Goal: Task Accomplishment & Management: Complete application form

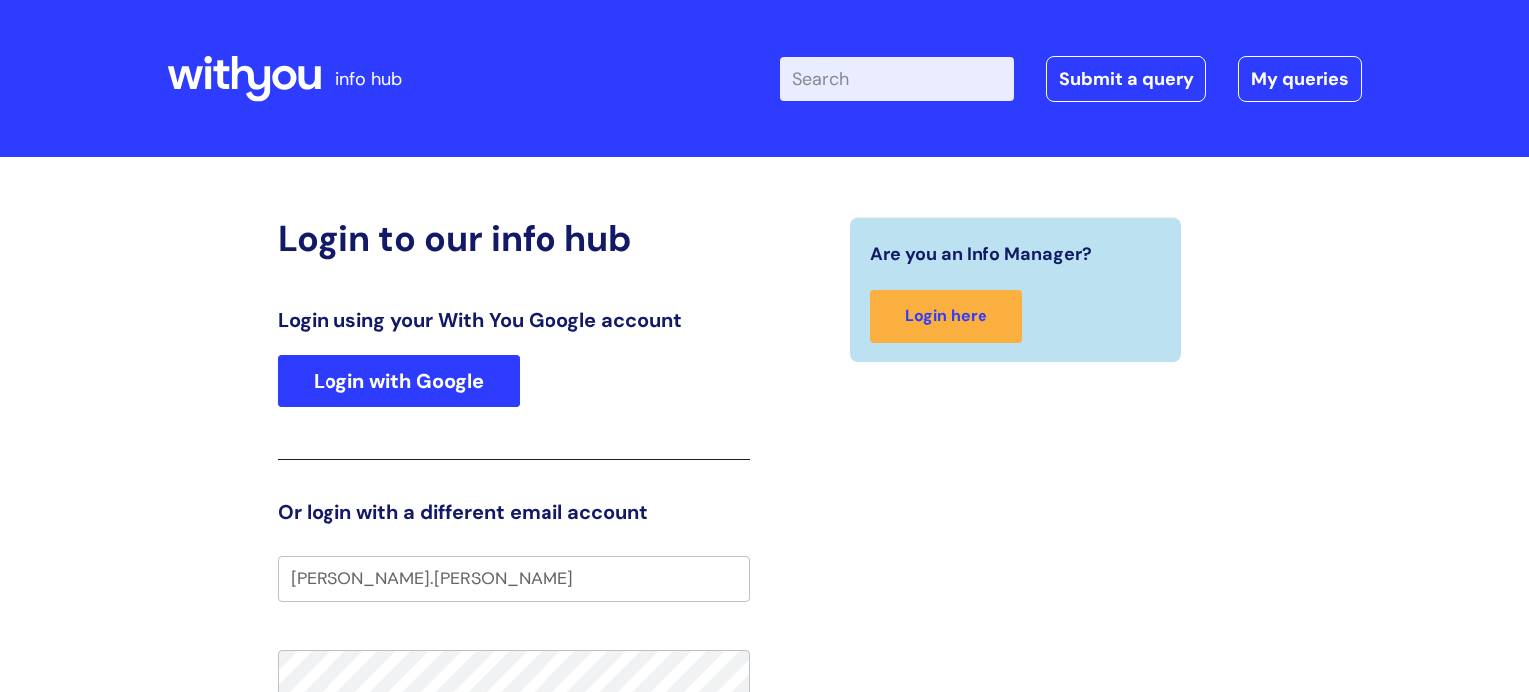
type input "[PERSON_NAME].[PERSON_NAME]"
click at [420, 397] on link "Login with Google" at bounding box center [399, 381] width 242 height 52
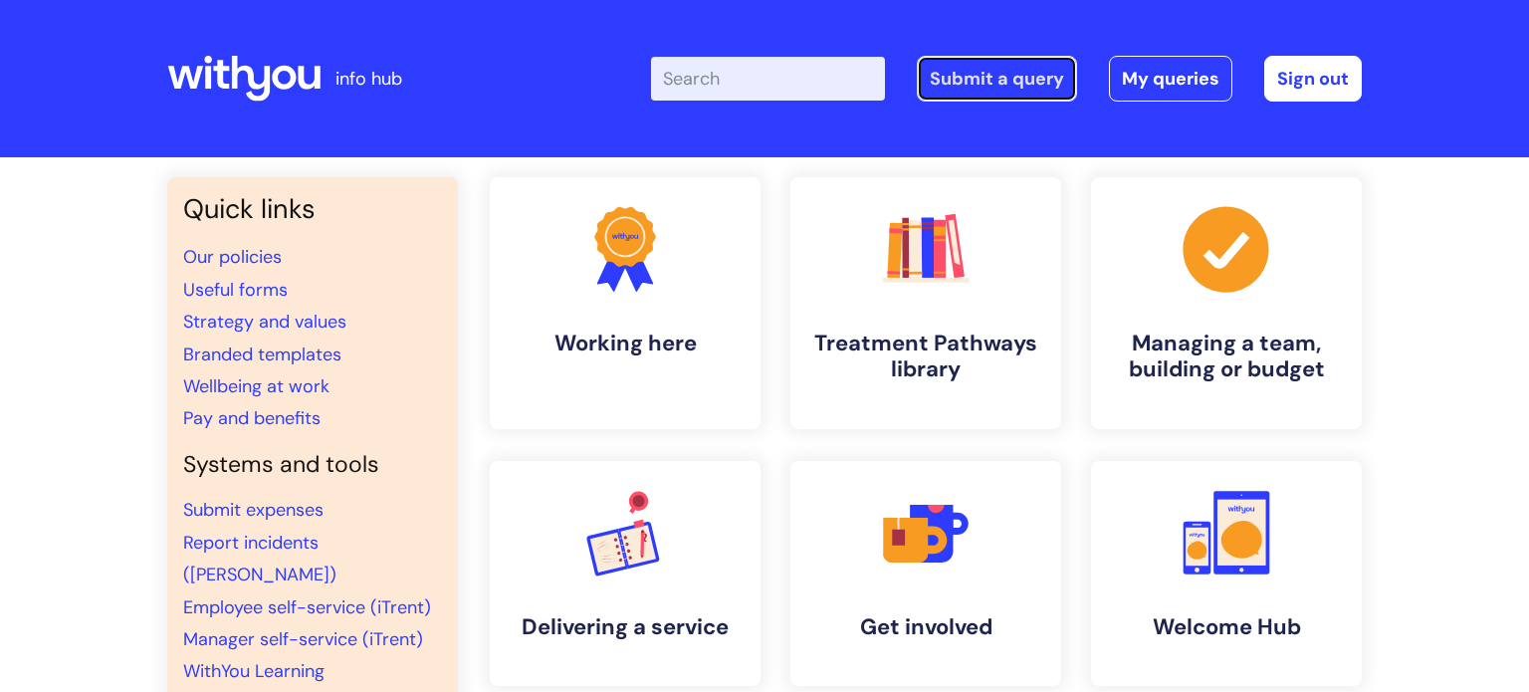
click at [977, 96] on link "Submit a query" at bounding box center [997, 79] width 160 height 46
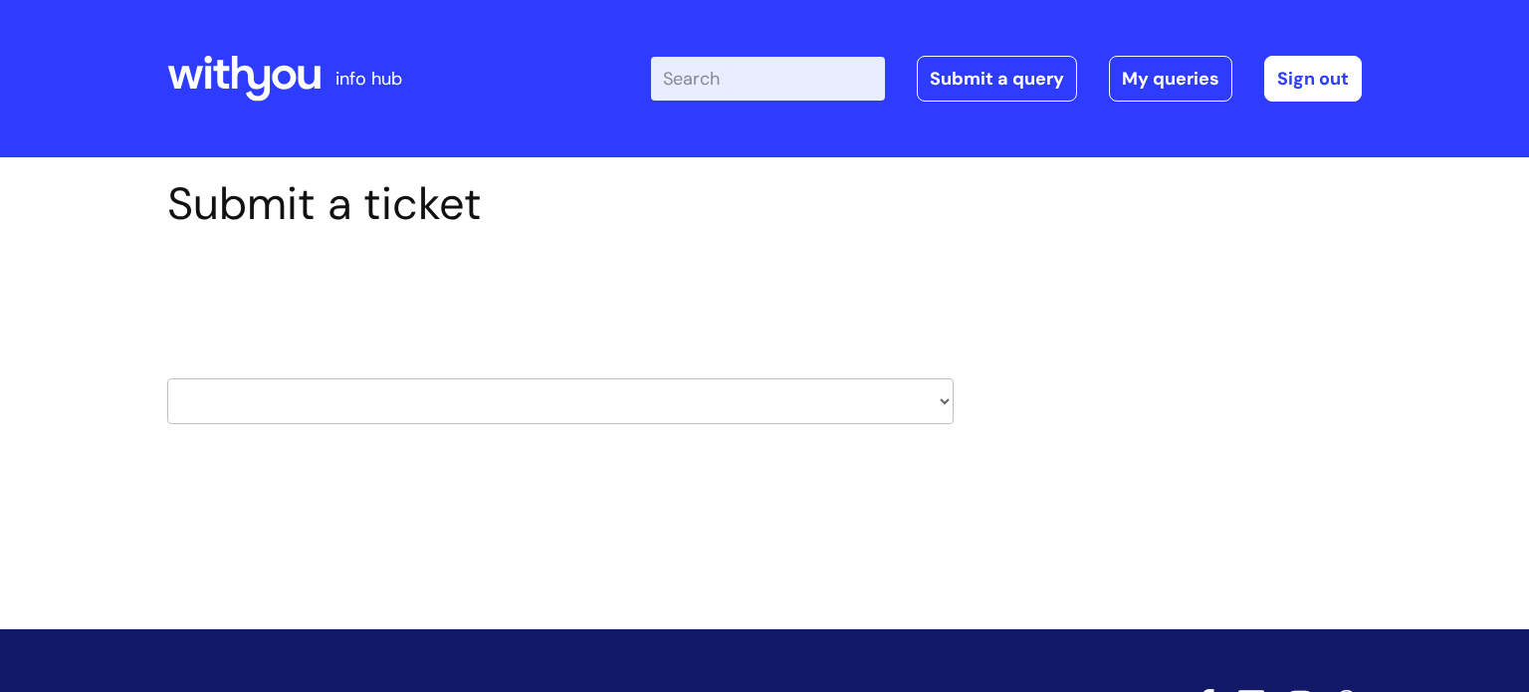
click at [945, 408] on select "HR / People IT and Support Clinical Drug Alerts Finance Accounts Data Support T…" at bounding box center [560, 401] width 787 height 46
select select "it_and_support"
click at [167, 378] on select "HR / People IT and Support Clinical Drug Alerts Finance Accounts Data Support T…" at bounding box center [560, 401] width 787 height 46
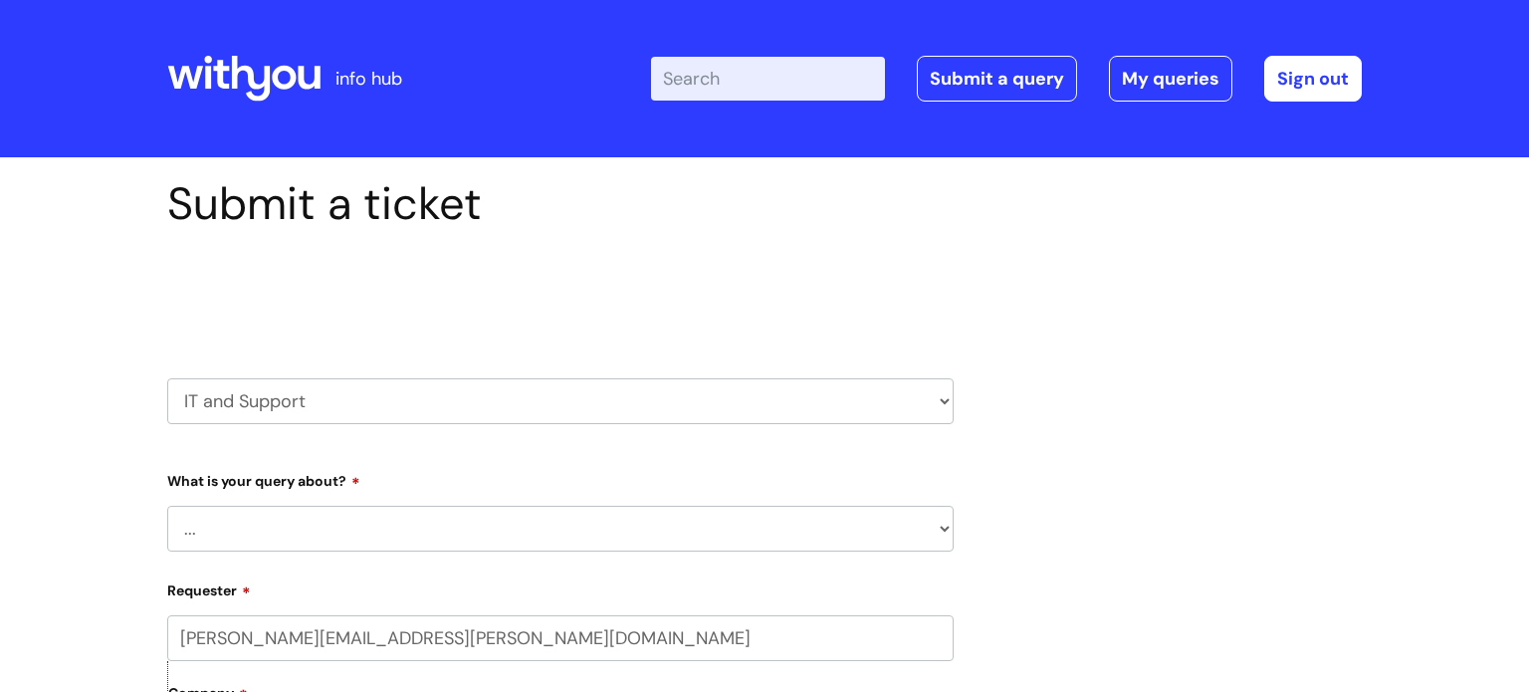
click at [938, 529] on select "... Mobile Phone Reset & MFA Accounts, Starters and Leavers IT Hardware issue I…" at bounding box center [560, 529] width 787 height 46
select select "Printing & Scanning"
click at [167, 506] on select "... Mobile Phone Reset & MFA Accounts, Starters and Leavers IT Hardware issue I…" at bounding box center [560, 529] width 787 height 46
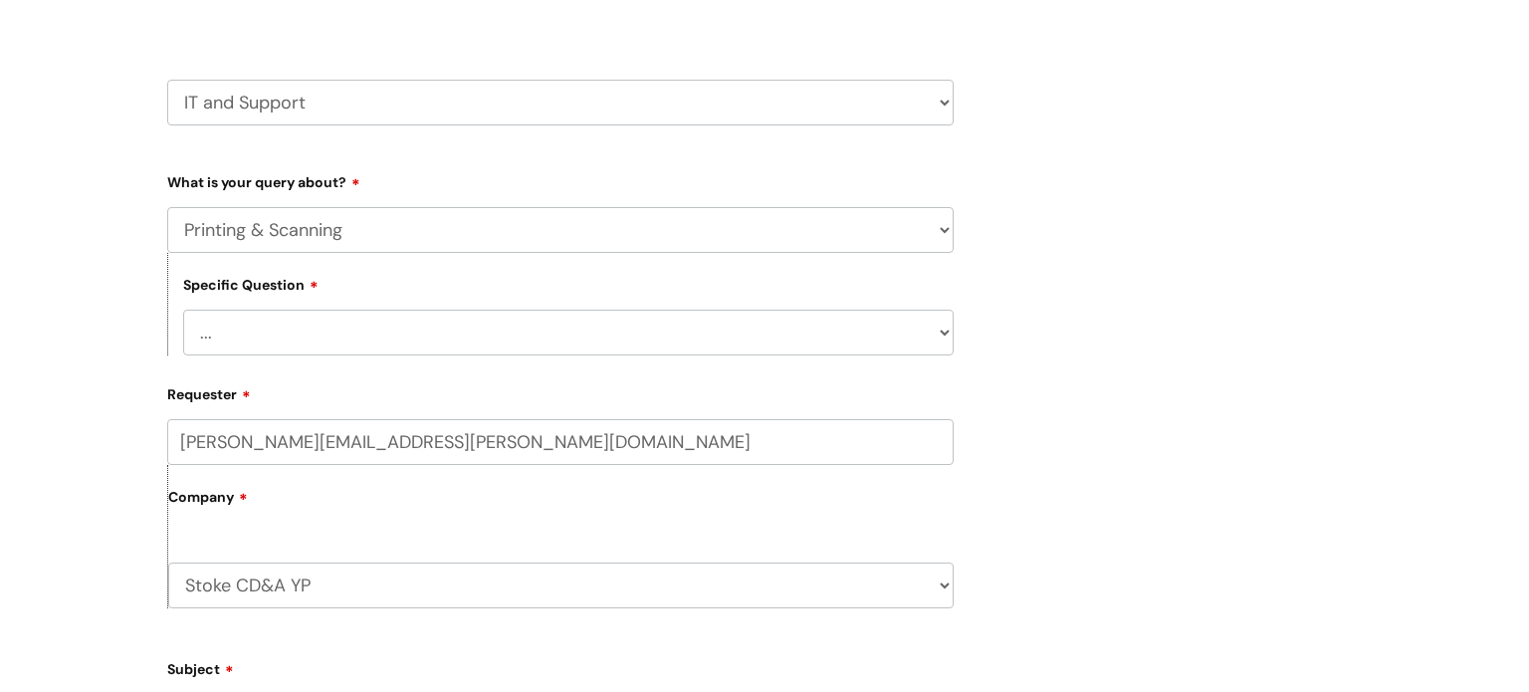
scroll to position [302, 0]
click at [947, 336] on select "... I need help finding or adding a printer I need help to scan a document I ne…" at bounding box center [568, 330] width 771 height 46
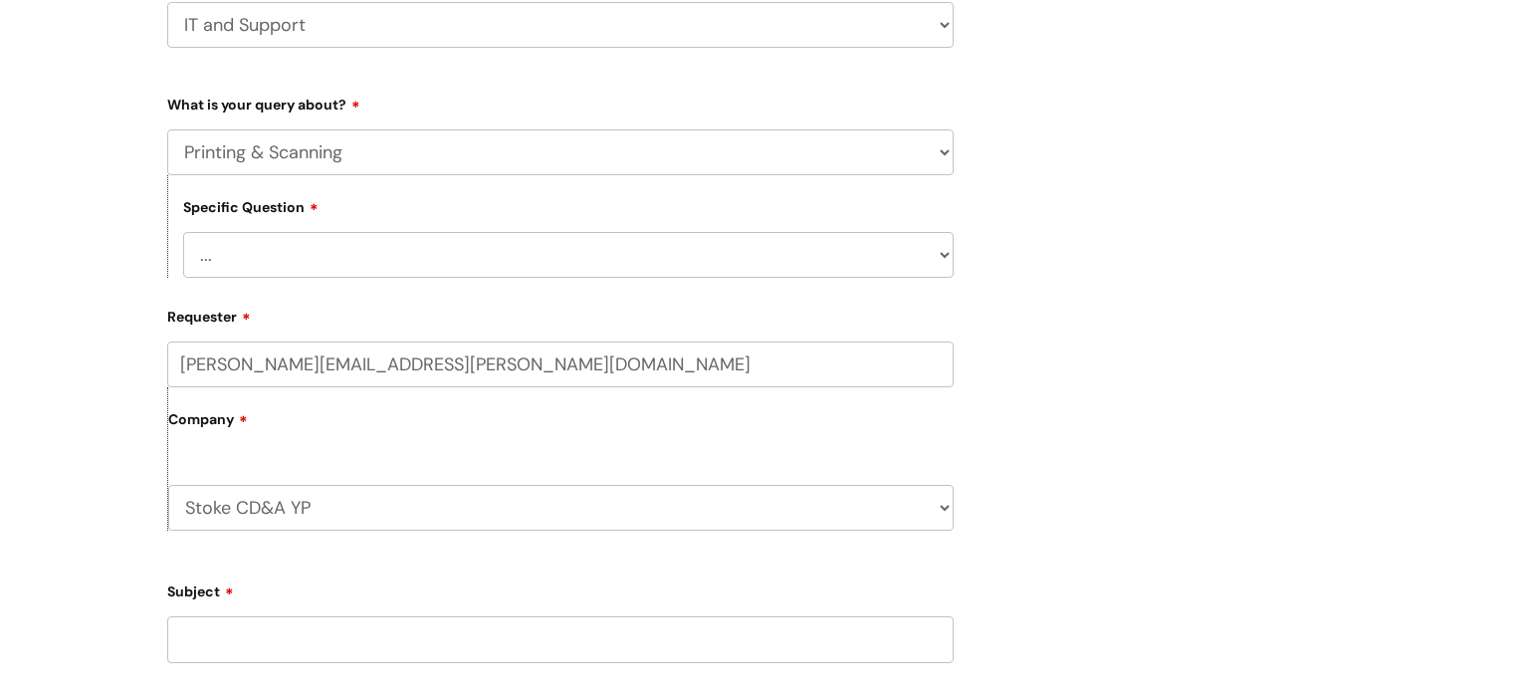
scroll to position [385, 0]
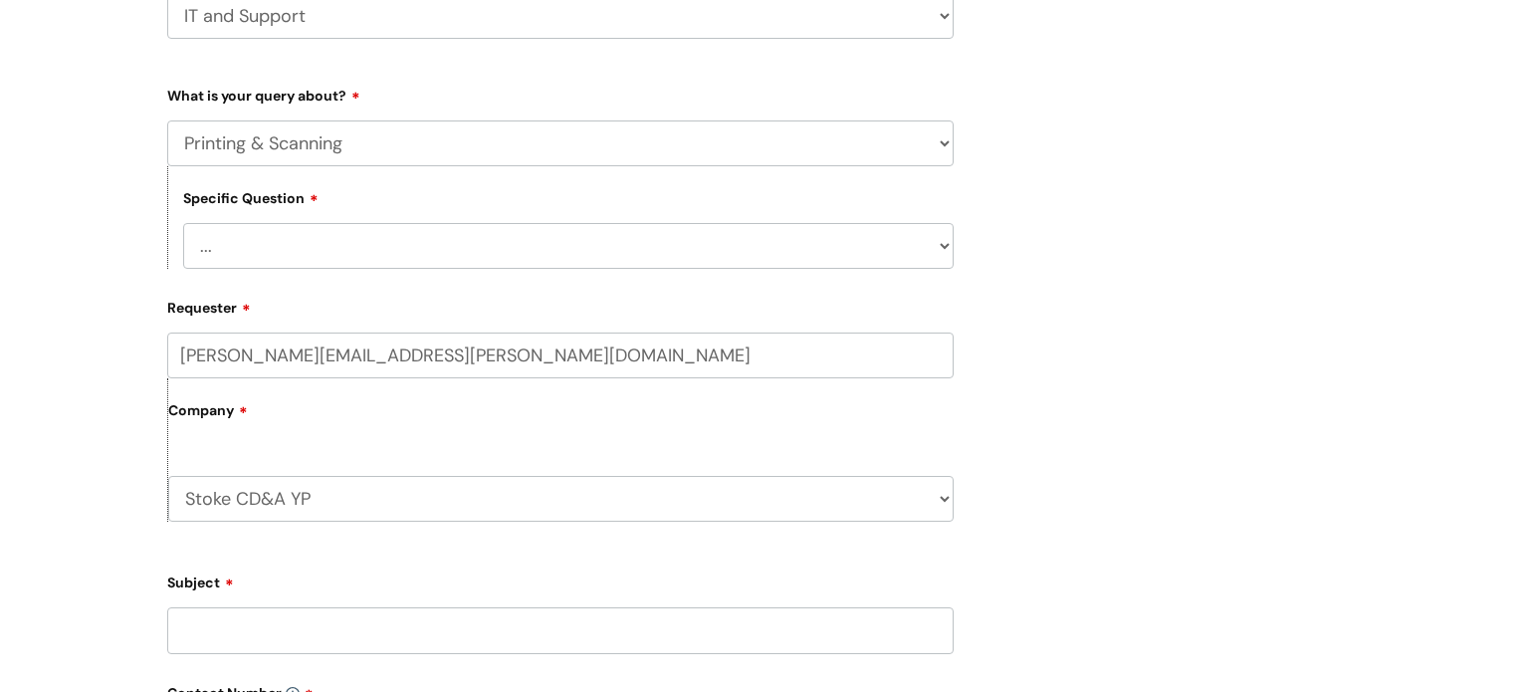
click at [947, 250] on select "... I need help finding or adding a printer I need help to scan a document I ne…" at bounding box center [568, 246] width 771 height 46
select select "I need help to scan a document"
click at [183, 223] on select "... I need help finding or adding a printer I need help to scan a document I ne…" at bounding box center [568, 246] width 771 height 46
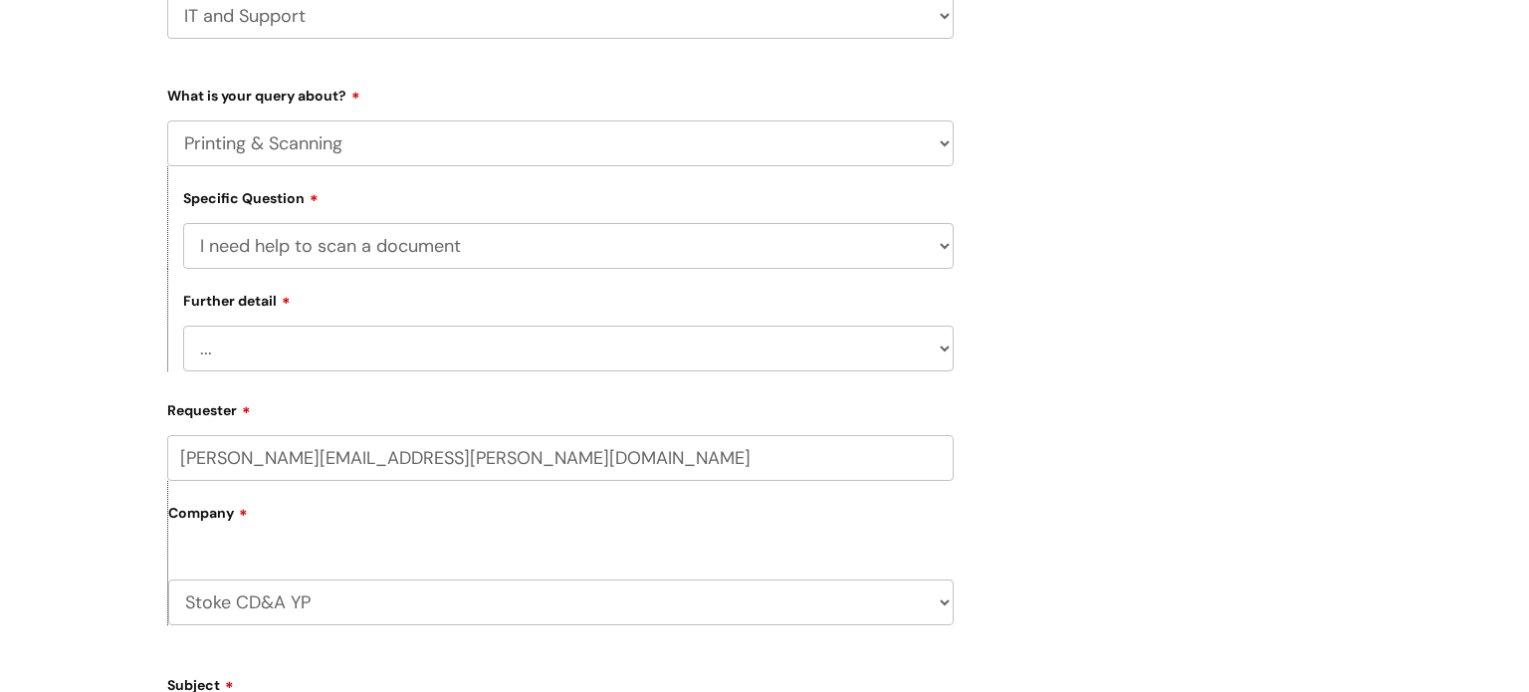
click at [948, 354] on select "... I need to change an address book I get an error when scanning" at bounding box center [568, 349] width 771 height 46
click at [1013, 358] on div "Submit a ticket Select issue type HR / People IT and Support Clinical Drug Aler…" at bounding box center [764, 549] width 1225 height 1514
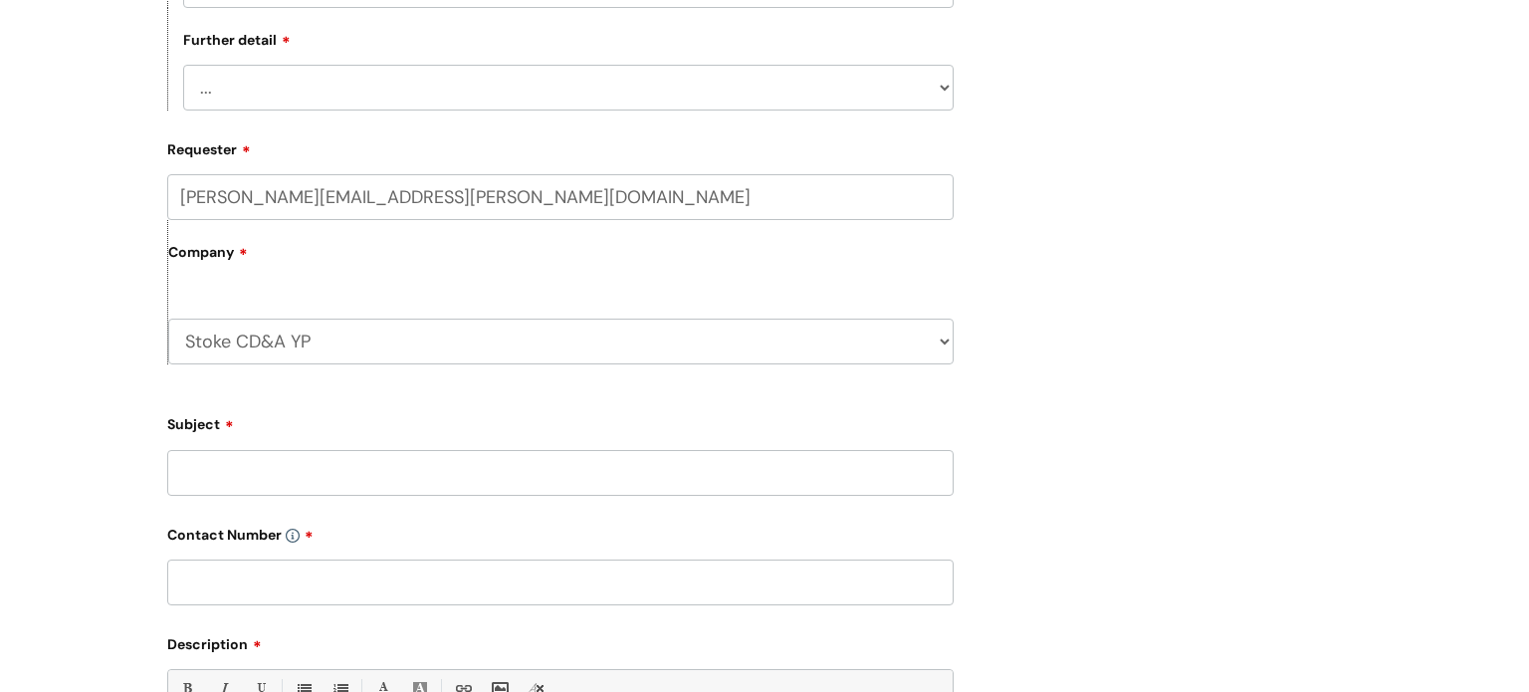
scroll to position [647, 0]
click at [947, 85] on select "... I need to change an address book I get an error when scanning" at bounding box center [568, 87] width 771 height 46
select select "I get an error when scanning"
click at [183, 64] on select "... I need to change an address book I get an error when scanning" at bounding box center [568, 87] width 771 height 46
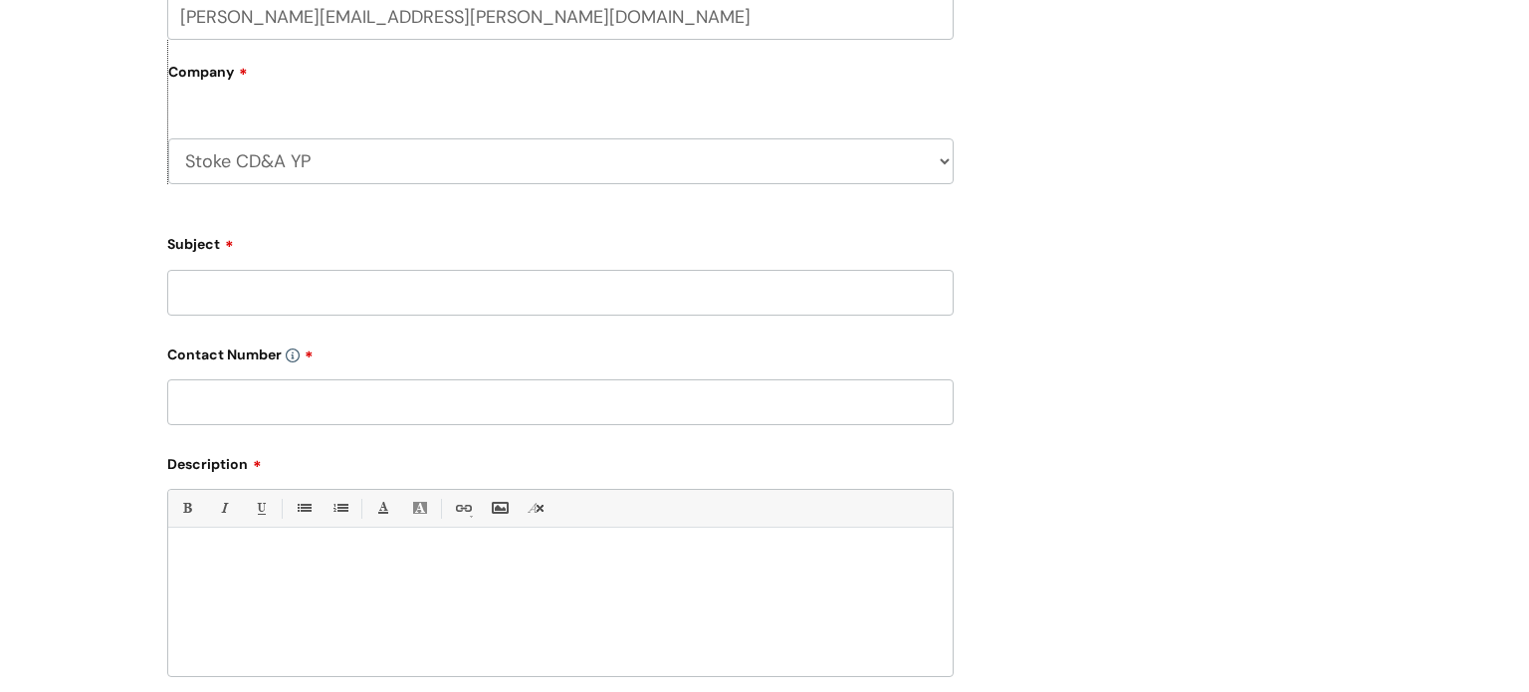
scroll to position [833, 0]
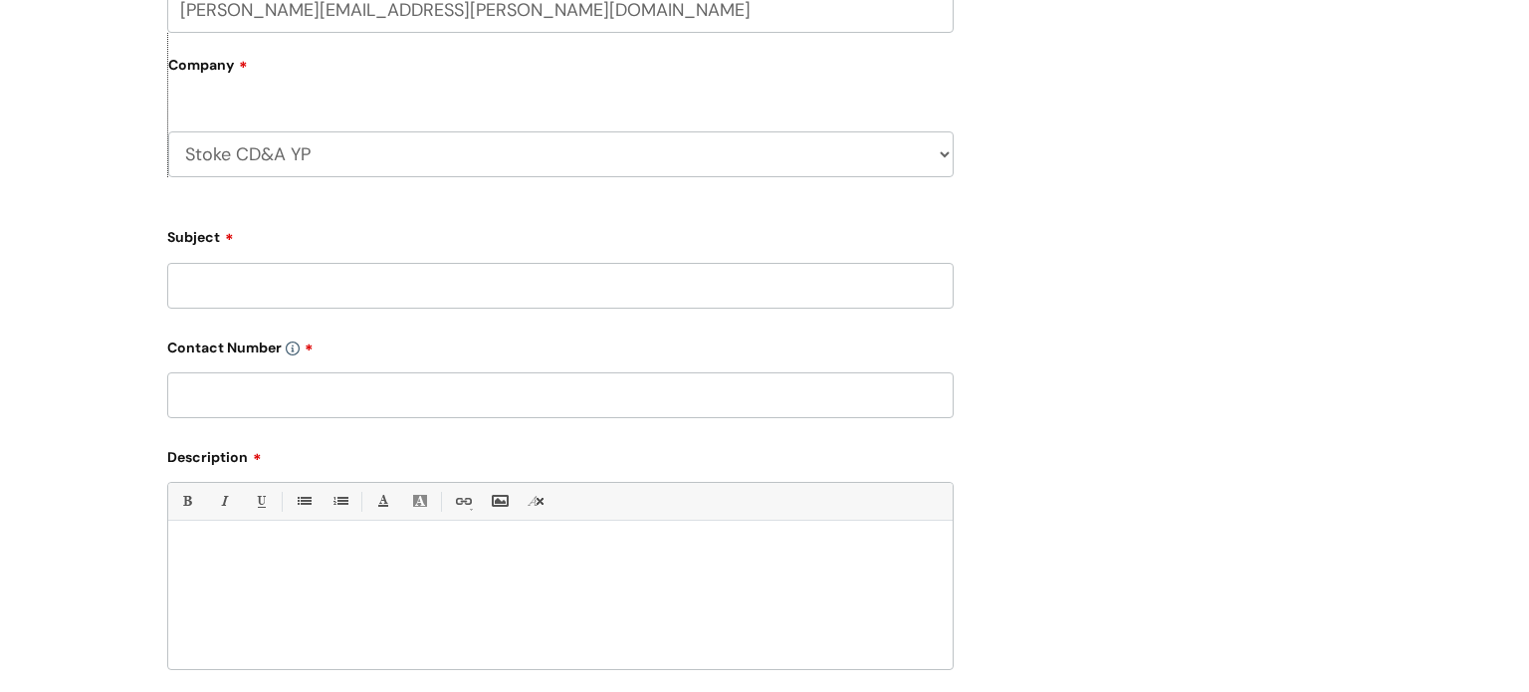
click at [858, 297] on input "Subject" at bounding box center [560, 286] width 787 height 46
type input "add in my email onto the scanner and printer"
click at [741, 392] on input "text" at bounding box center [560, 395] width 787 height 46
type input "07890910136"
click at [820, 556] on p at bounding box center [560, 556] width 755 height 18
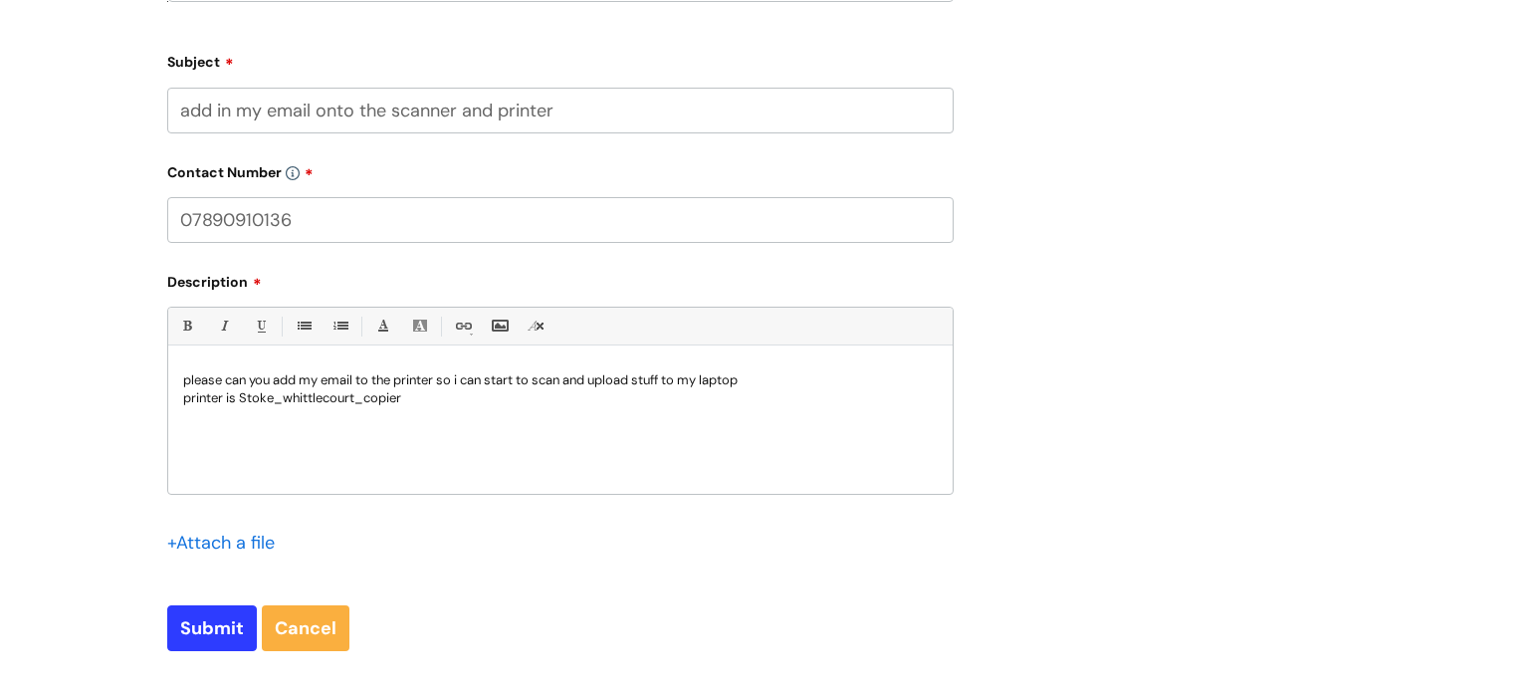
scroll to position [1149, 0]
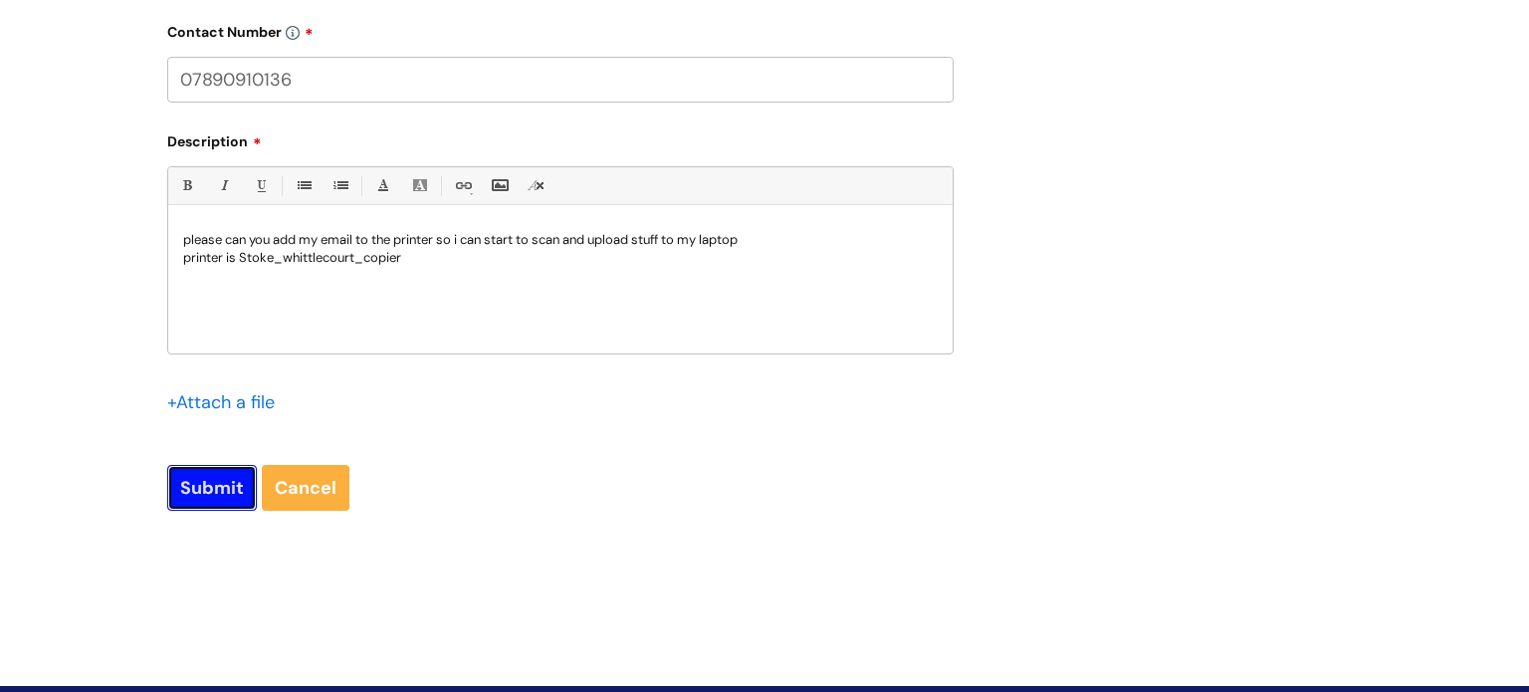
click at [194, 491] on input "Submit" at bounding box center [212, 488] width 90 height 46
type input "Please Wait..."
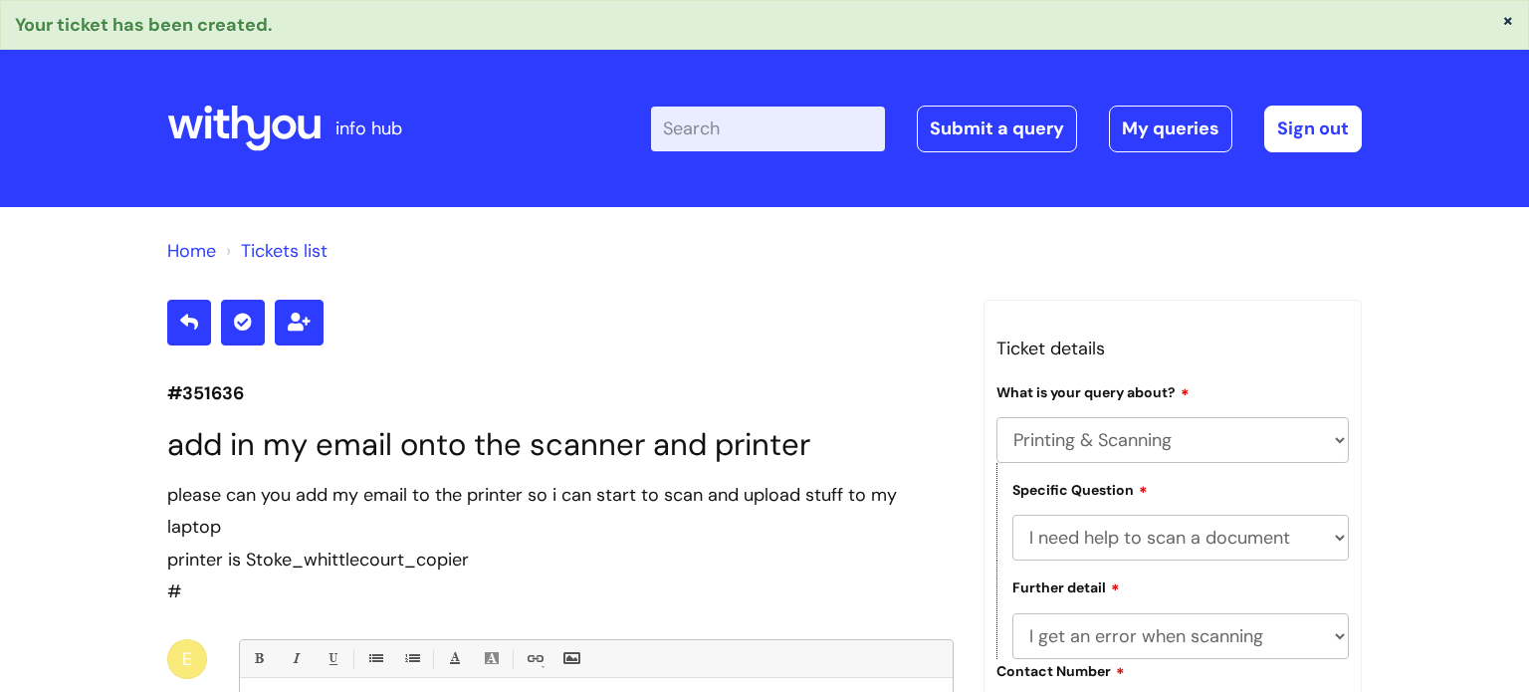
select select "Printing & Scanning"
select select "I need help to scan a document"
select select "I get an error when scanning"
